Goal: Task Accomplishment & Management: Manage account settings

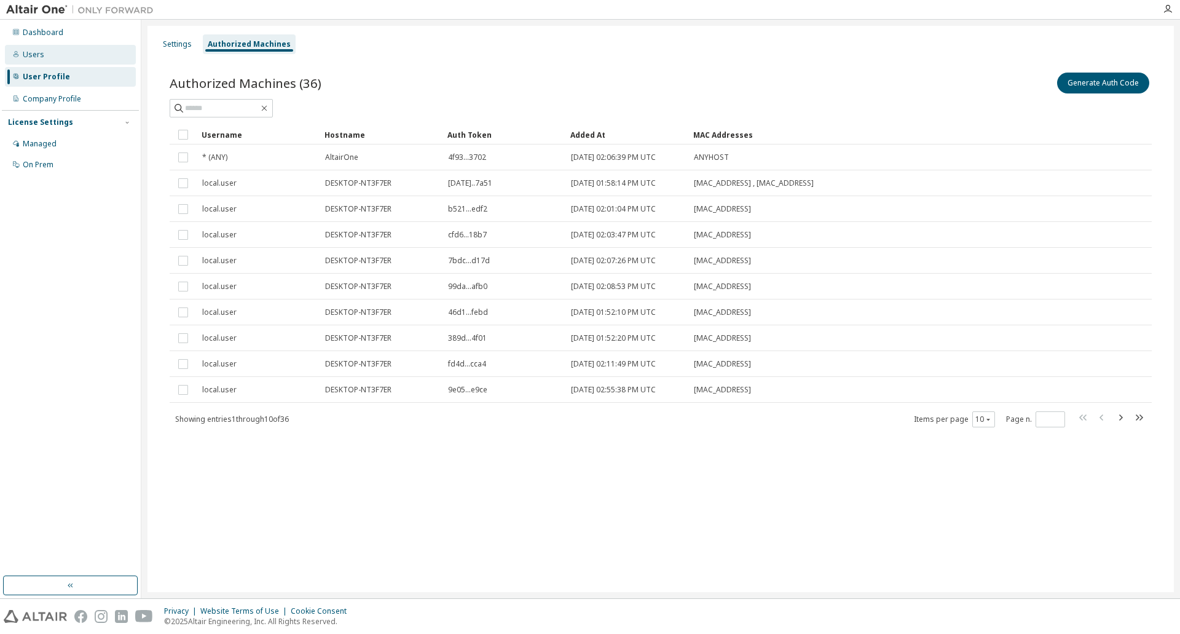
click at [31, 51] on div "Users" at bounding box center [34, 55] width 22 height 10
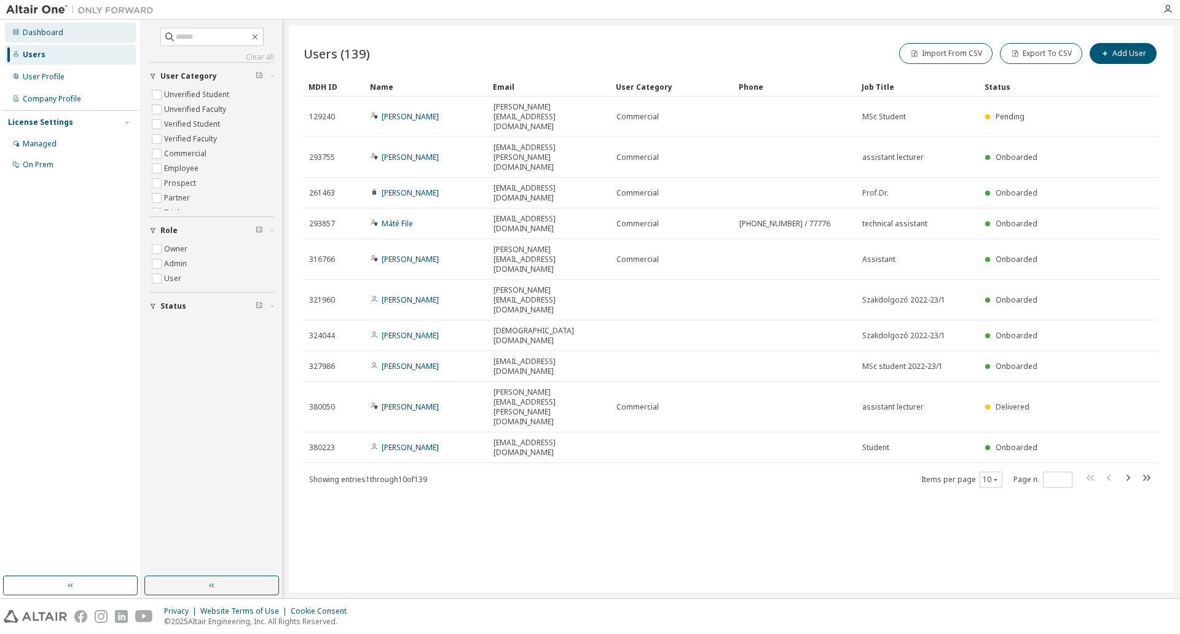
click at [33, 33] on div "Dashboard" at bounding box center [43, 33] width 41 height 10
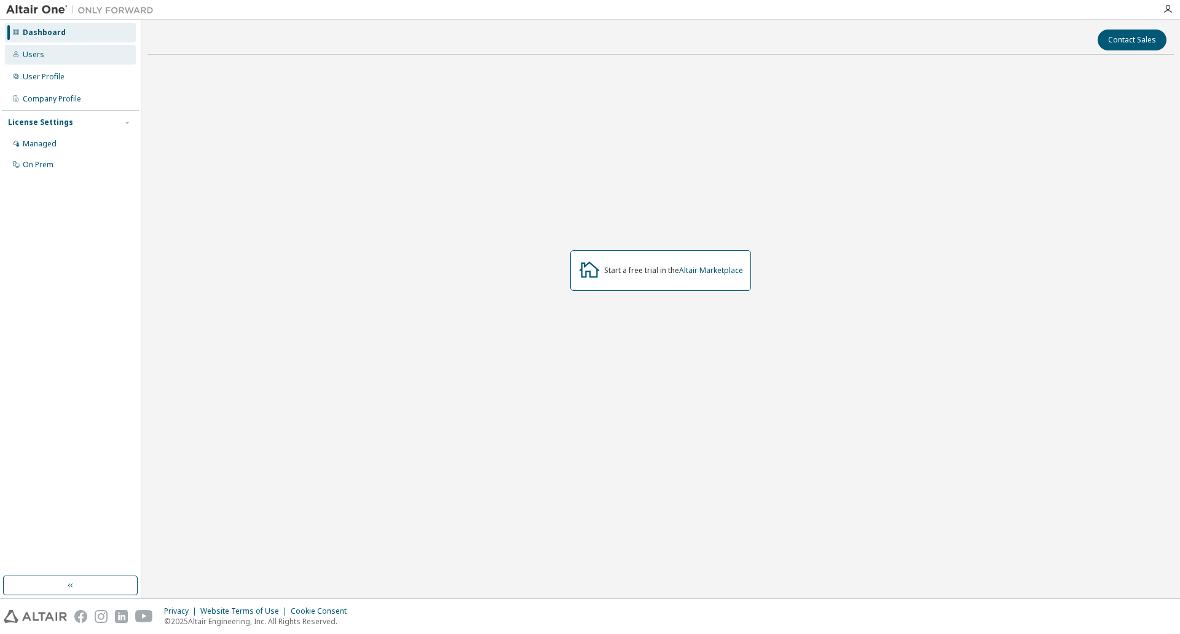
click at [26, 52] on div "Users" at bounding box center [34, 55] width 22 height 10
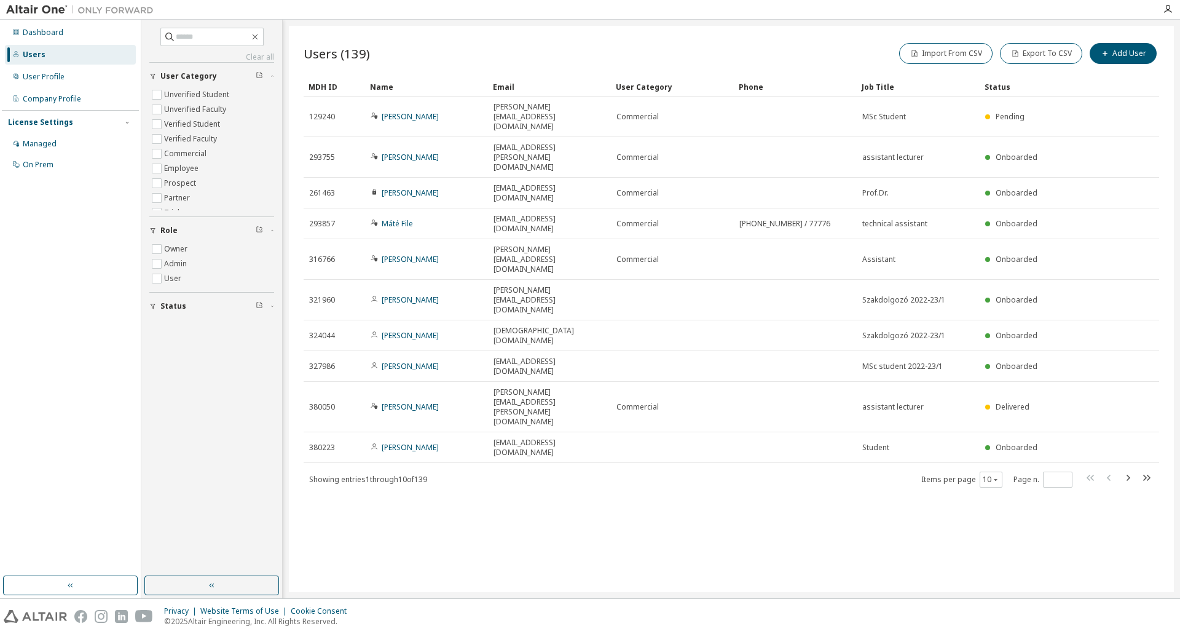
click at [1164, 3] on div at bounding box center [1168, 9] width 25 height 18
click at [1165, 7] on icon "button" at bounding box center [1168, 9] width 10 height 10
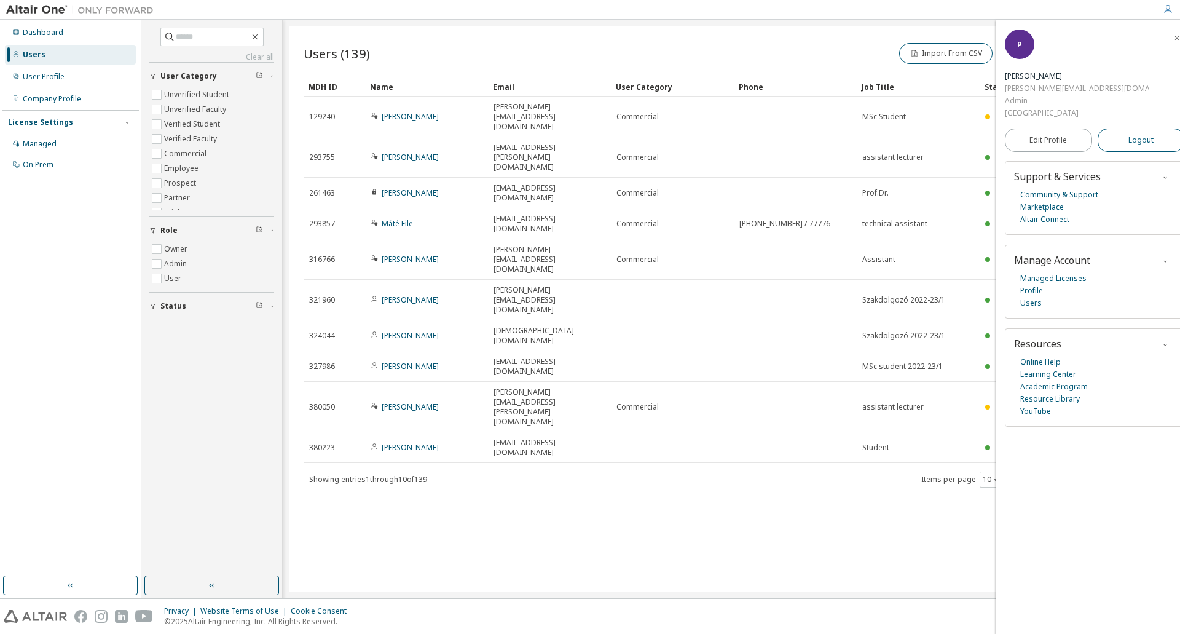
click at [1132, 134] on span "Logout" at bounding box center [1141, 140] width 25 height 12
